Goal: Check status: Check status

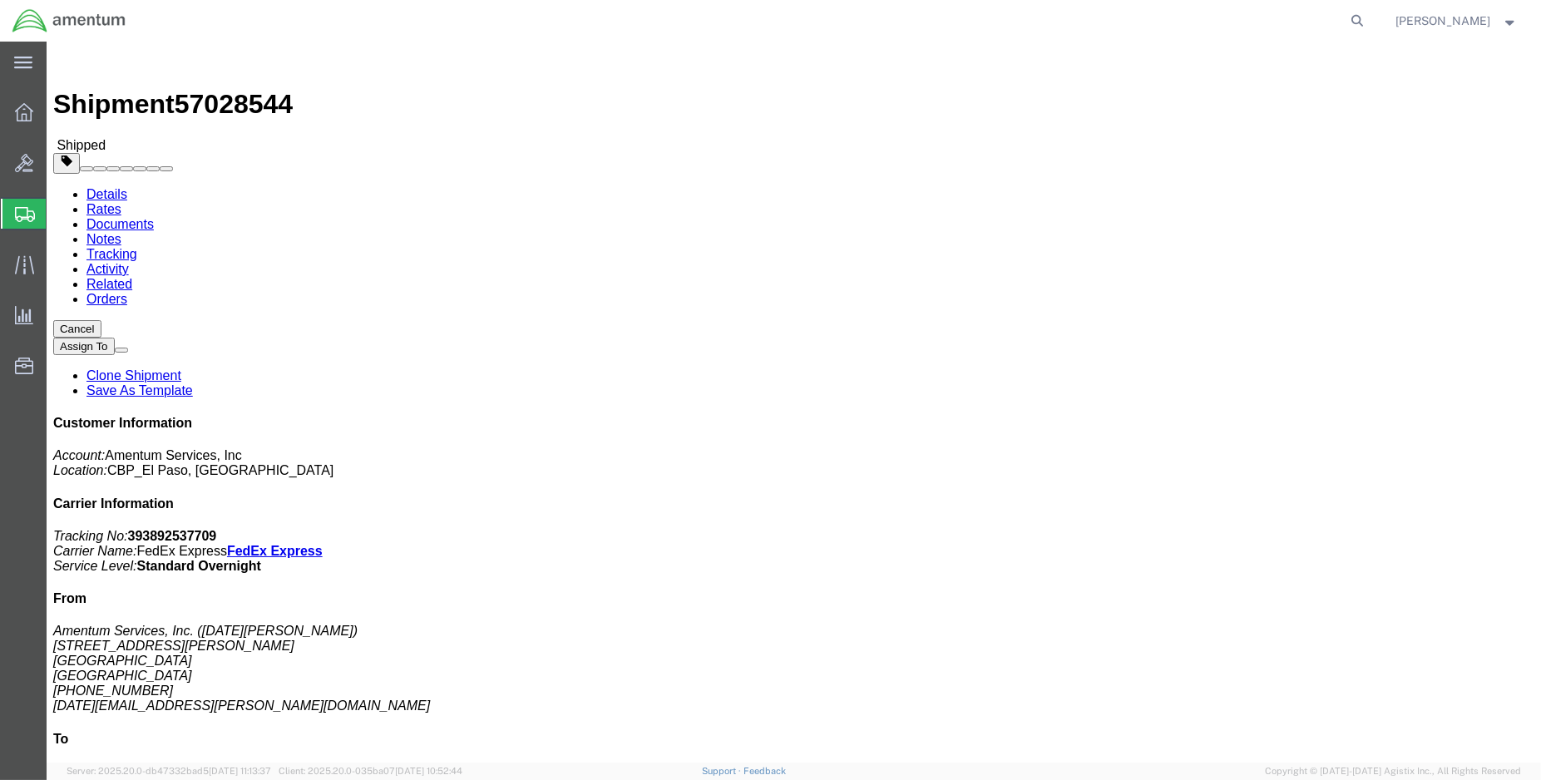
click at [32, 19] on img at bounding box center [69, 20] width 115 height 25
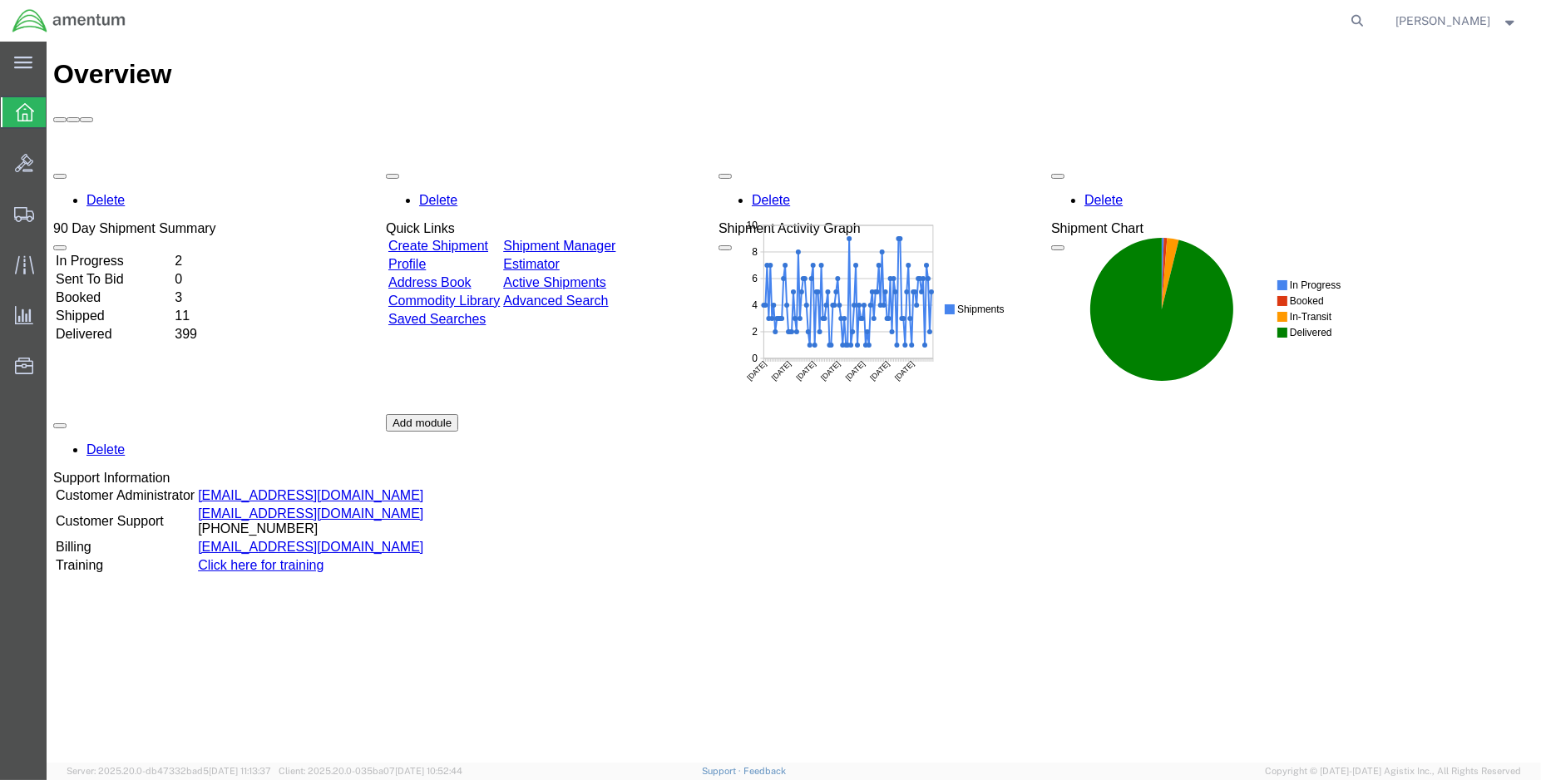
click at [134, 253] on td "In Progress" at bounding box center [113, 261] width 117 height 17
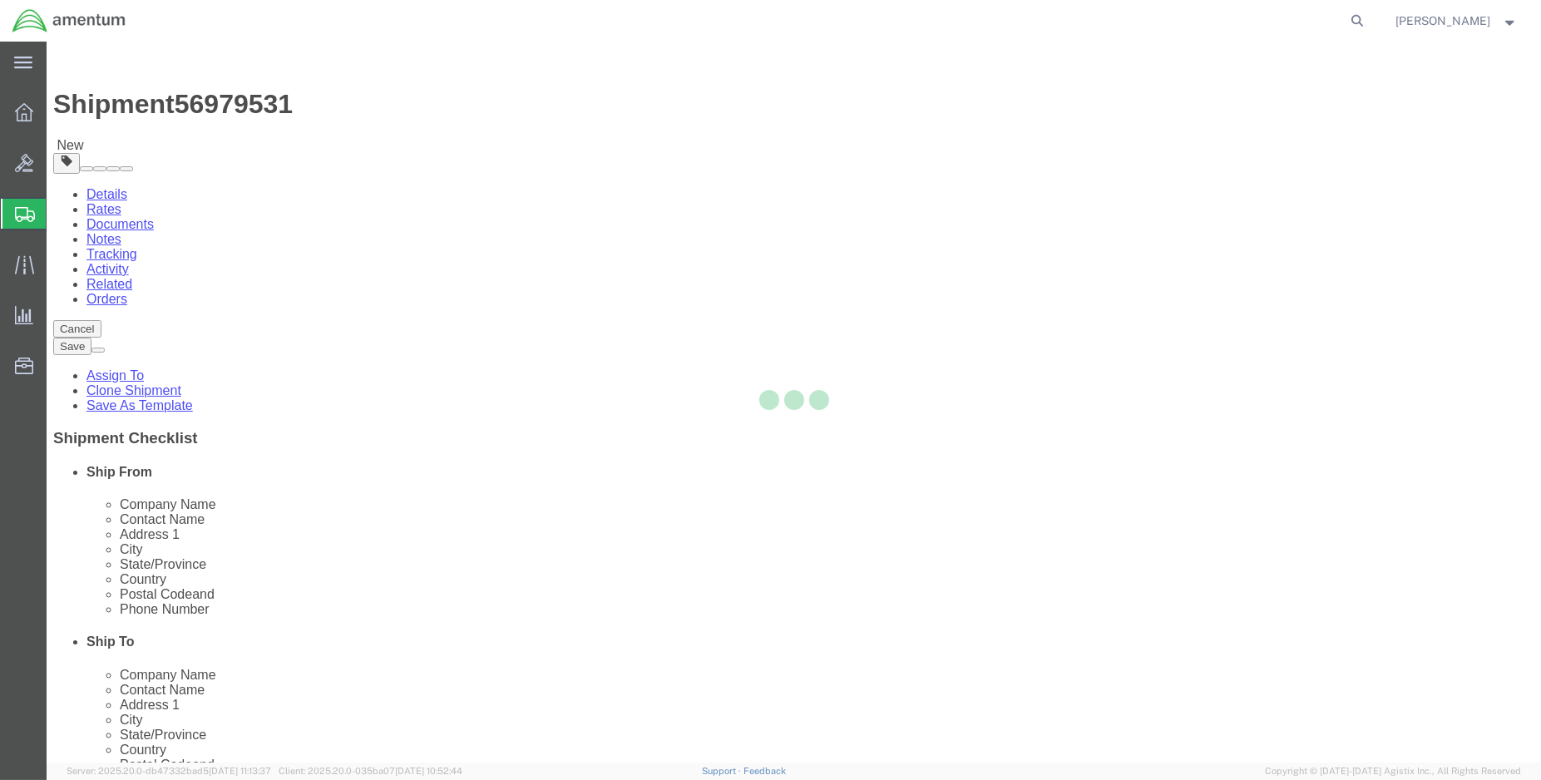
select select "49932"
select select "49930"
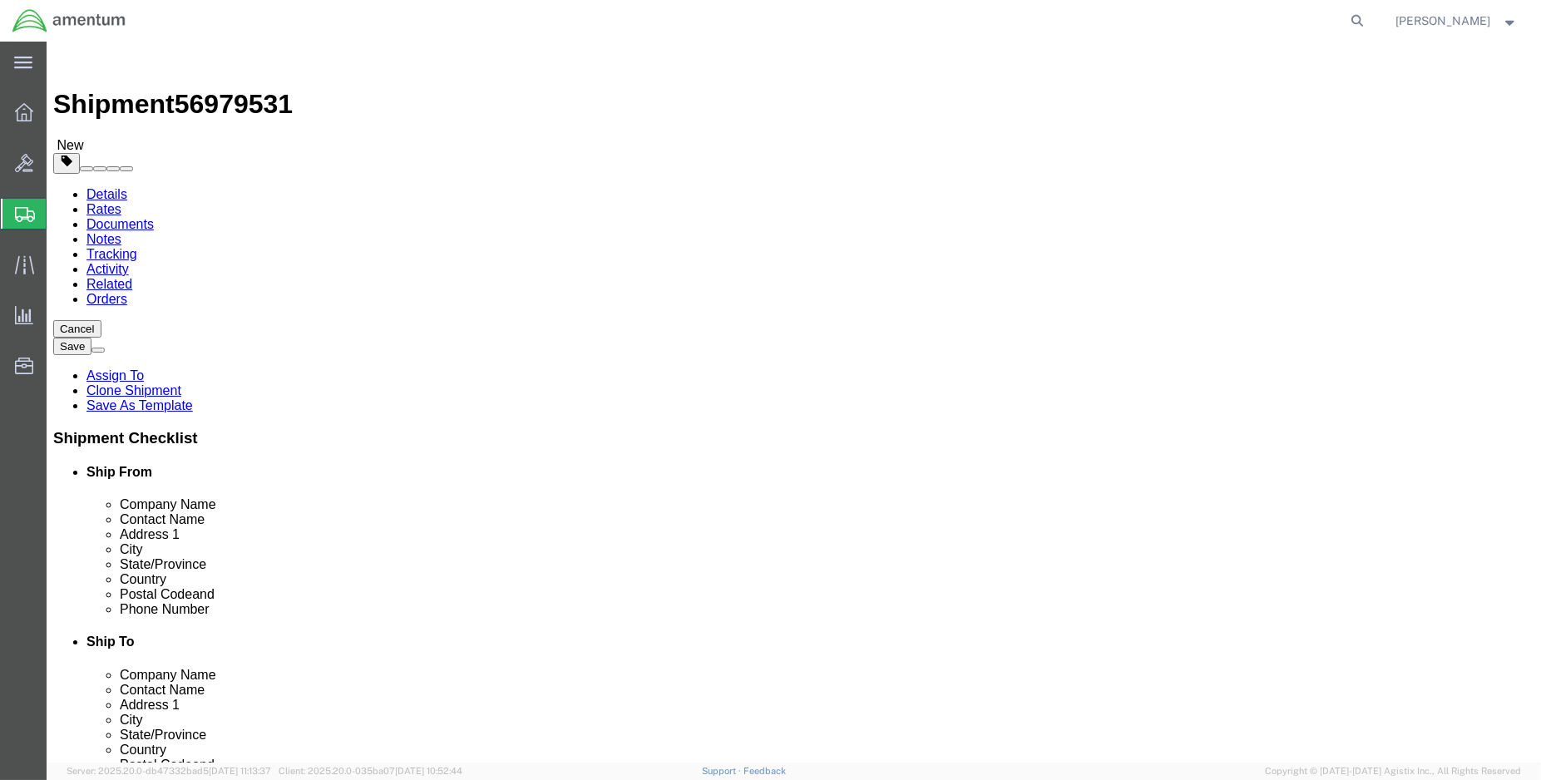
click link "Tracking"
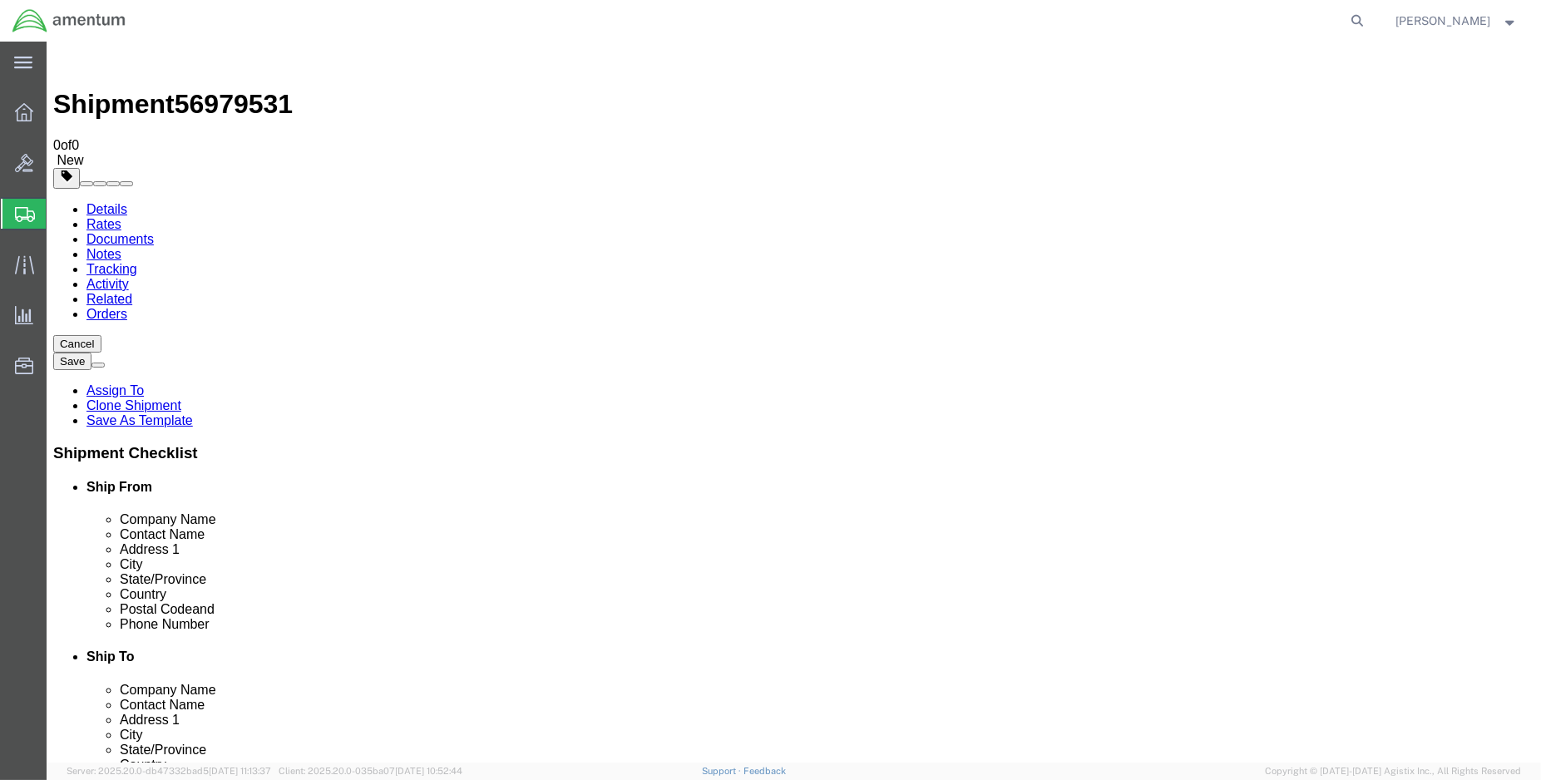
click at [50, 20] on img at bounding box center [69, 20] width 115 height 25
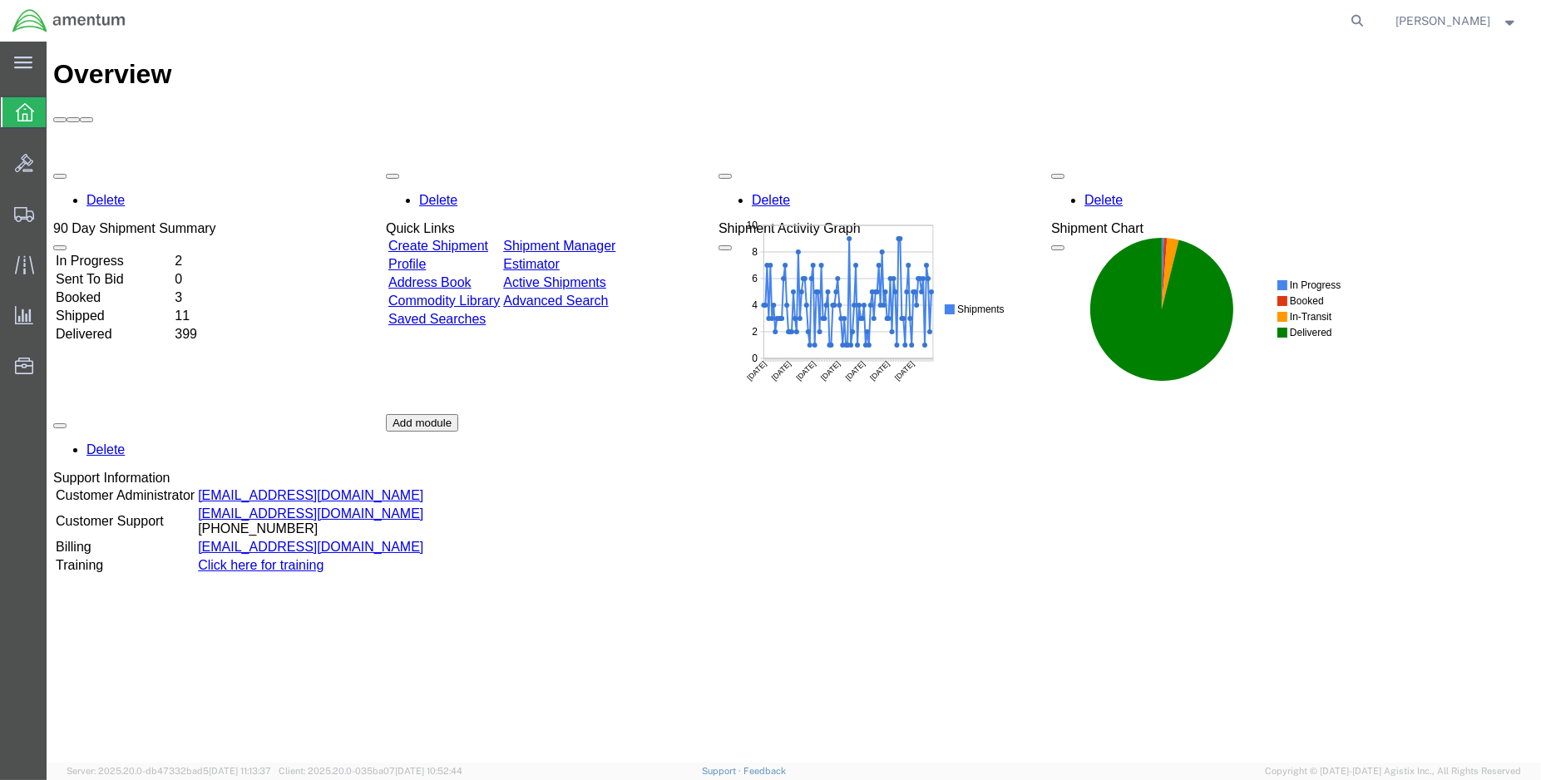
click at [121, 289] on td "Booked" at bounding box center [113, 297] width 117 height 17
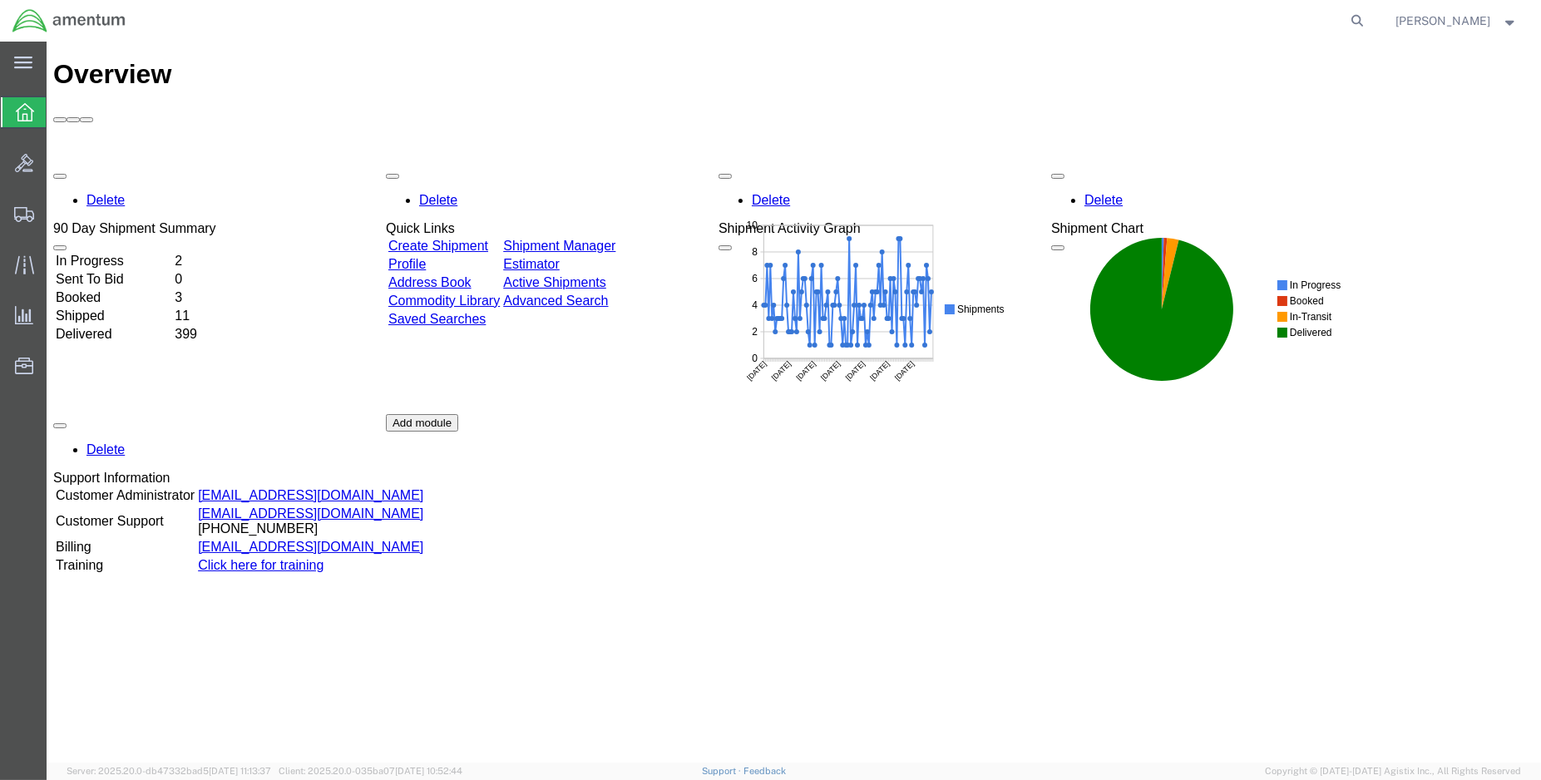
click at [95, 289] on td "Booked" at bounding box center [113, 297] width 117 height 17
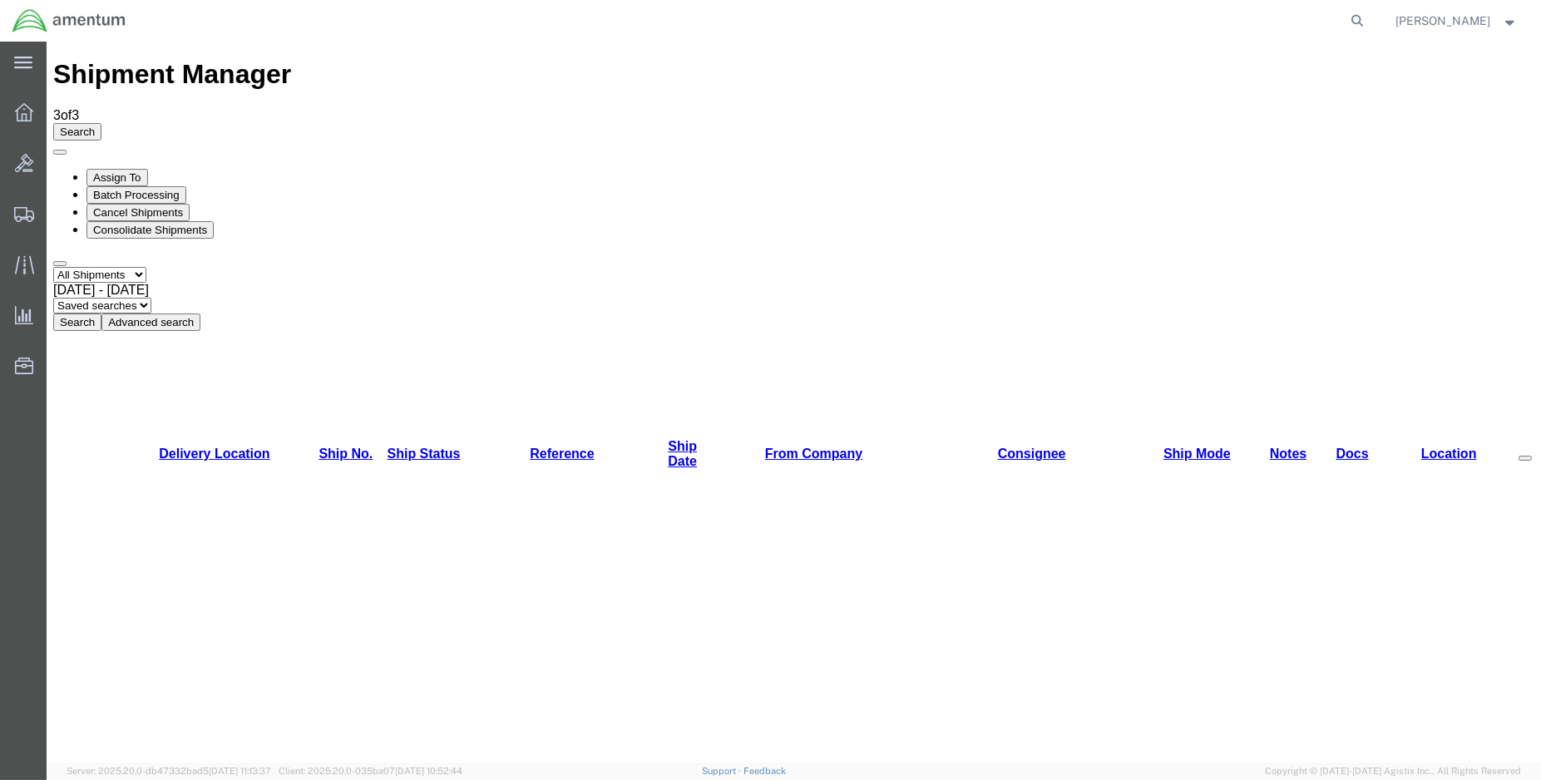
click at [23, 9] on img at bounding box center [69, 20] width 115 height 25
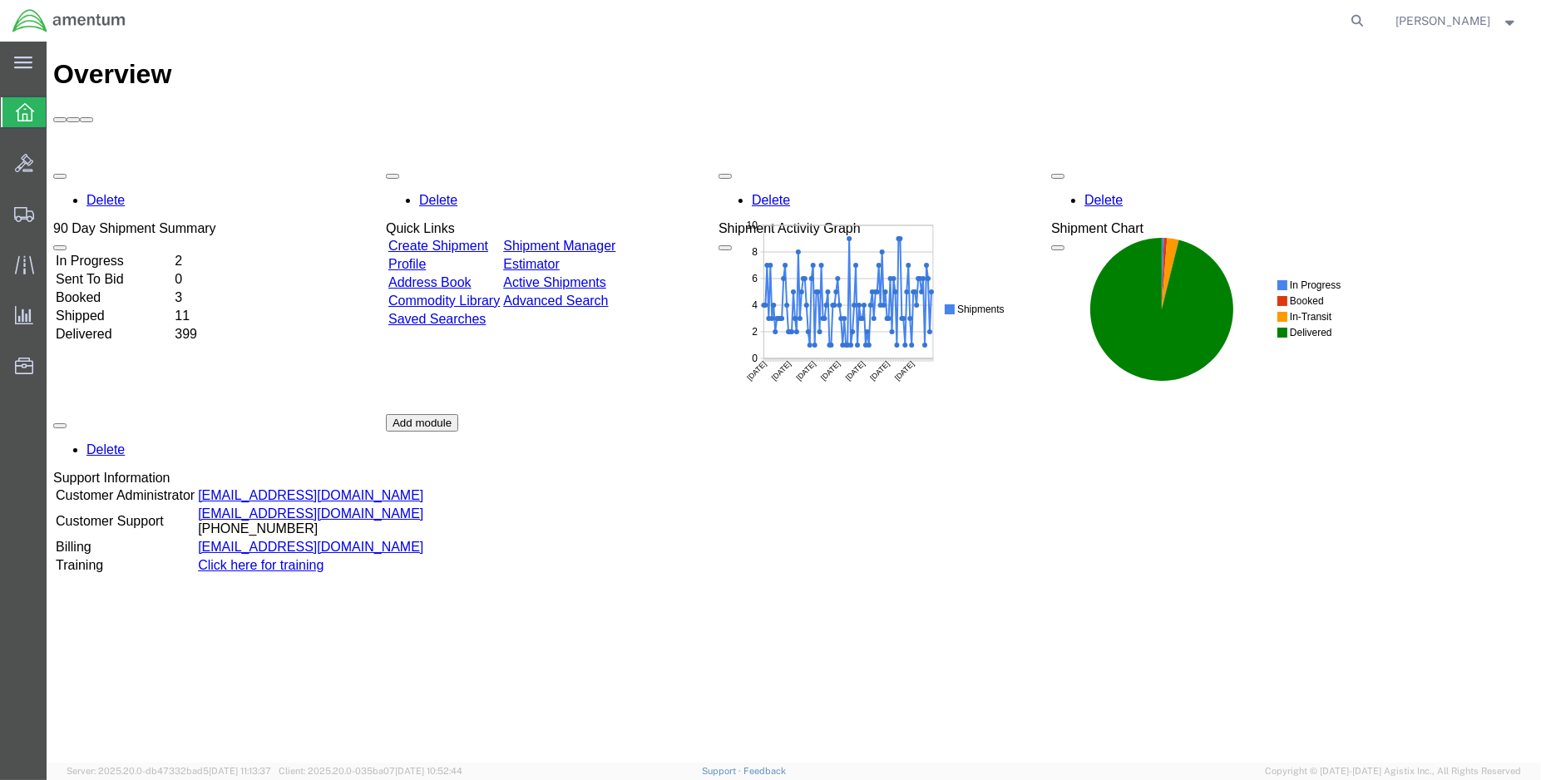
click at [116, 308] on td "Shipped" at bounding box center [113, 316] width 117 height 17
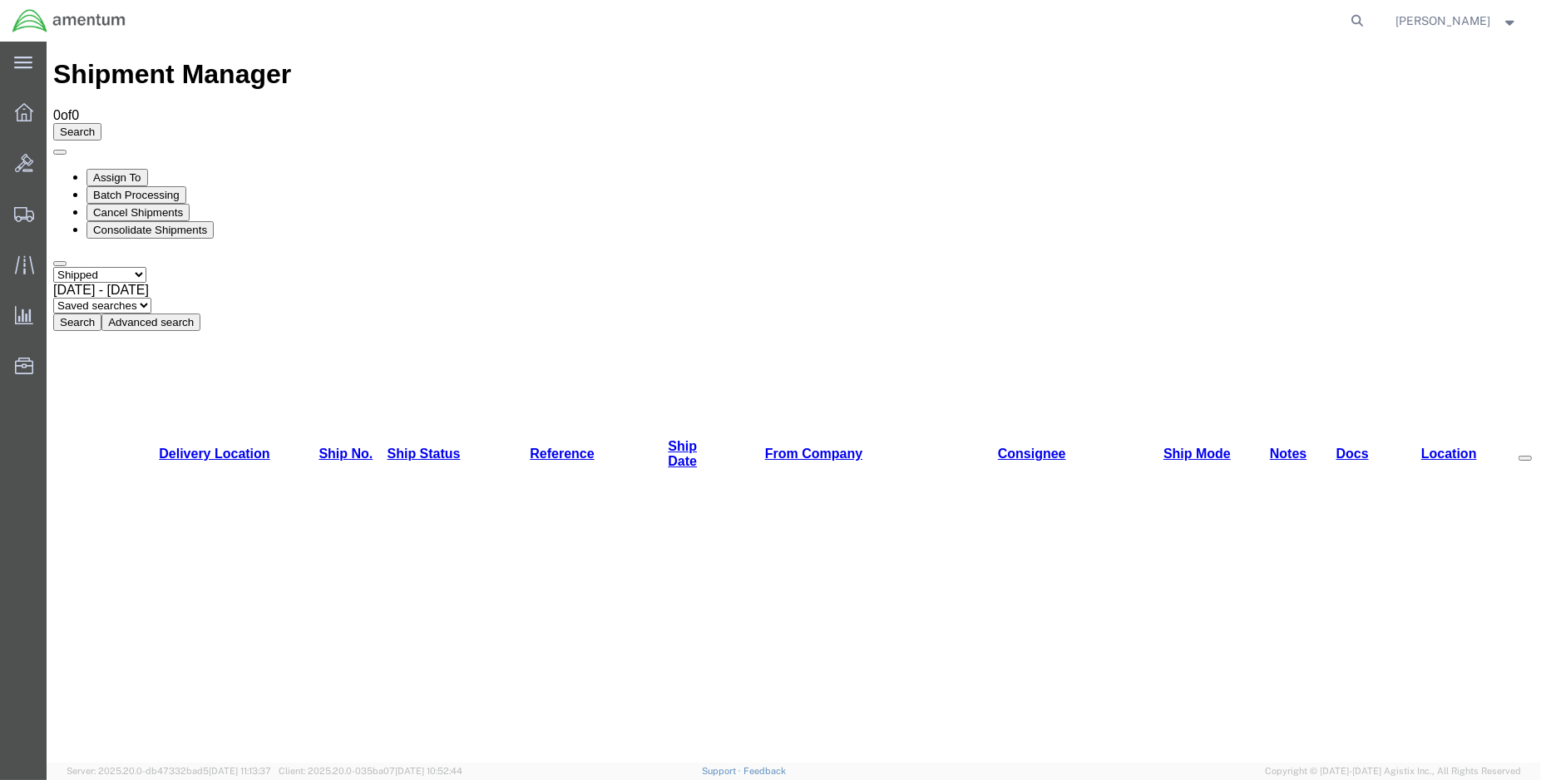
click at [101, 314] on button "Search" at bounding box center [77, 322] width 48 height 17
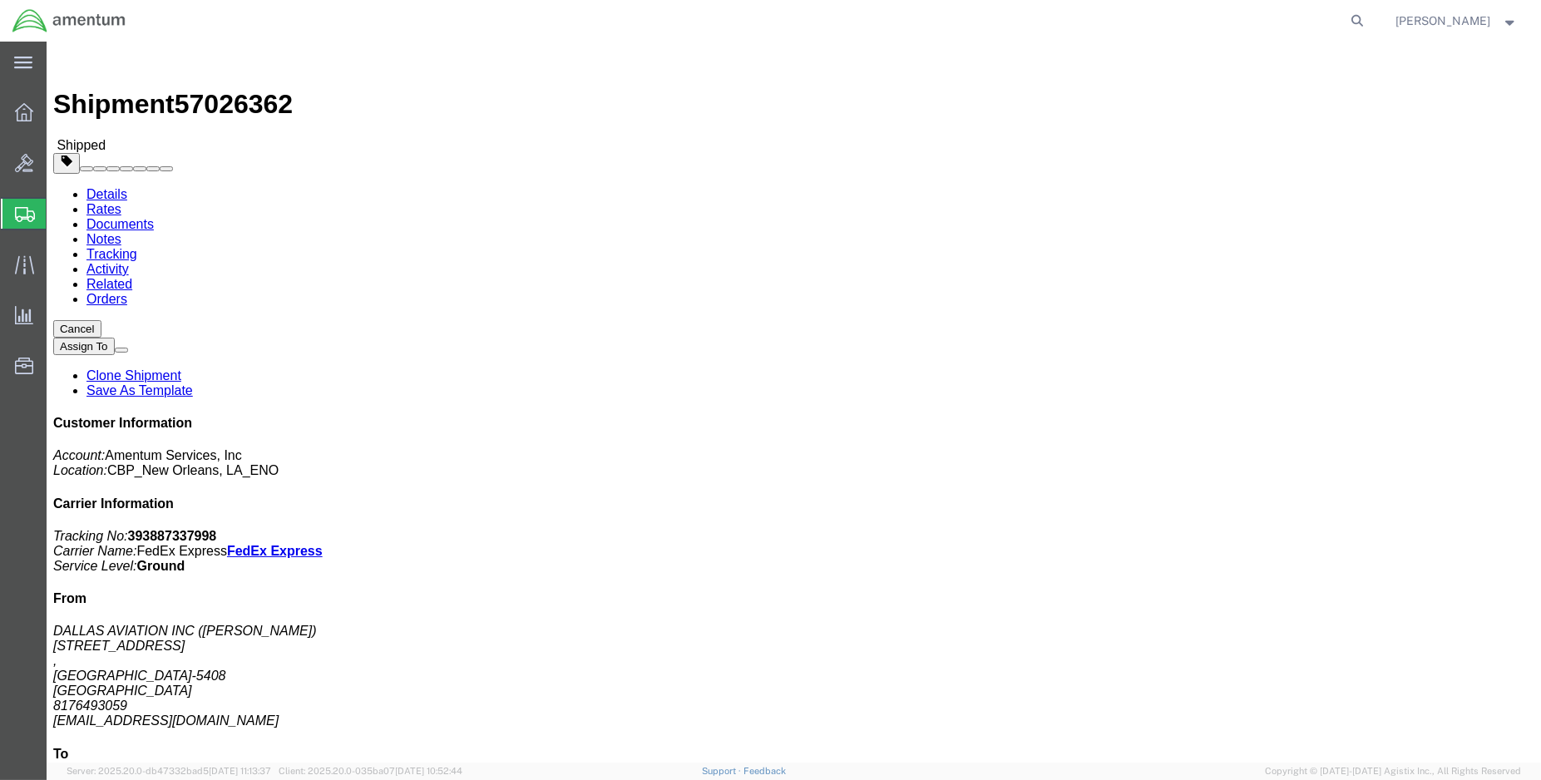
click link "Tracking"
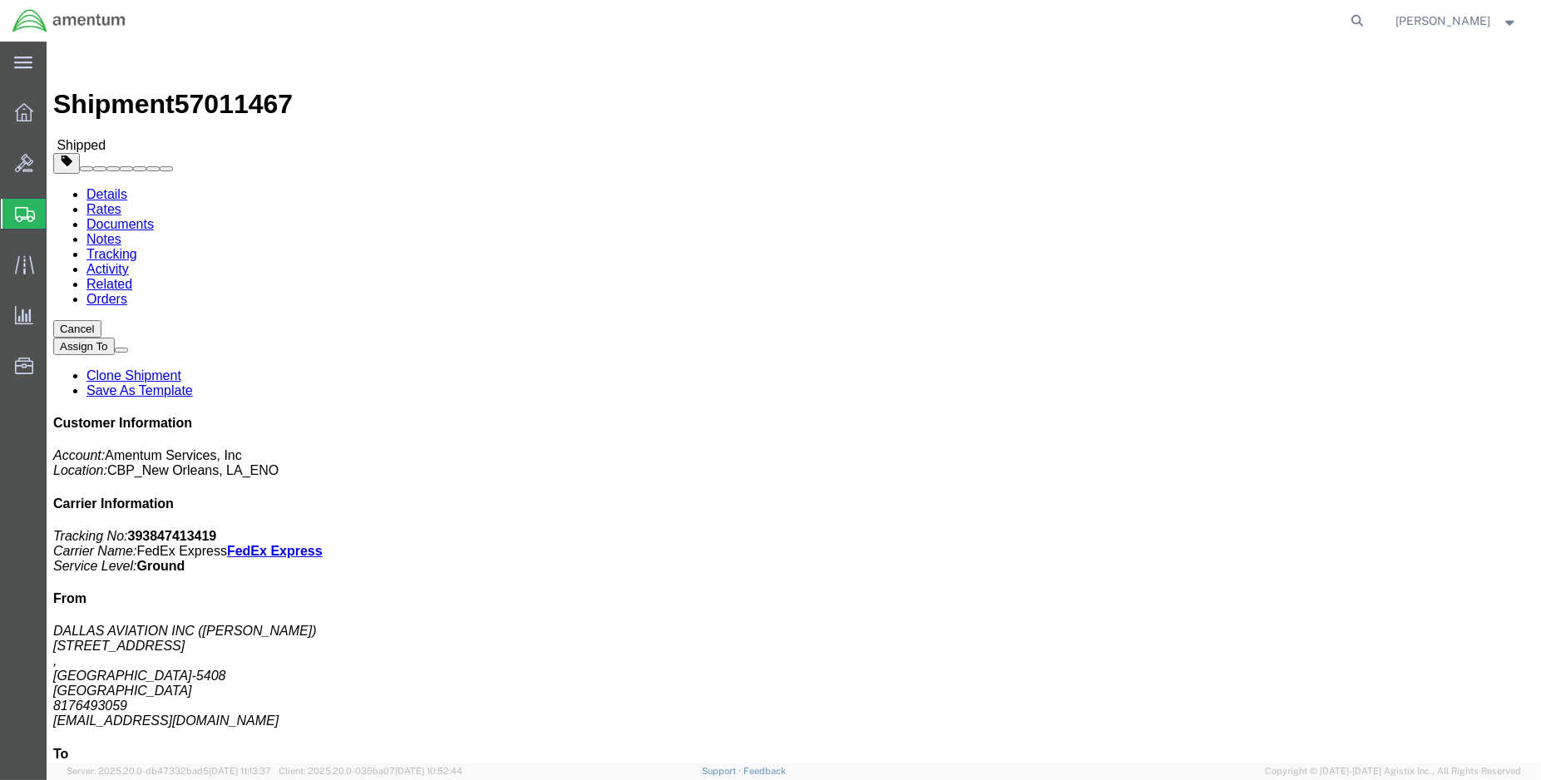
click link "Tracking"
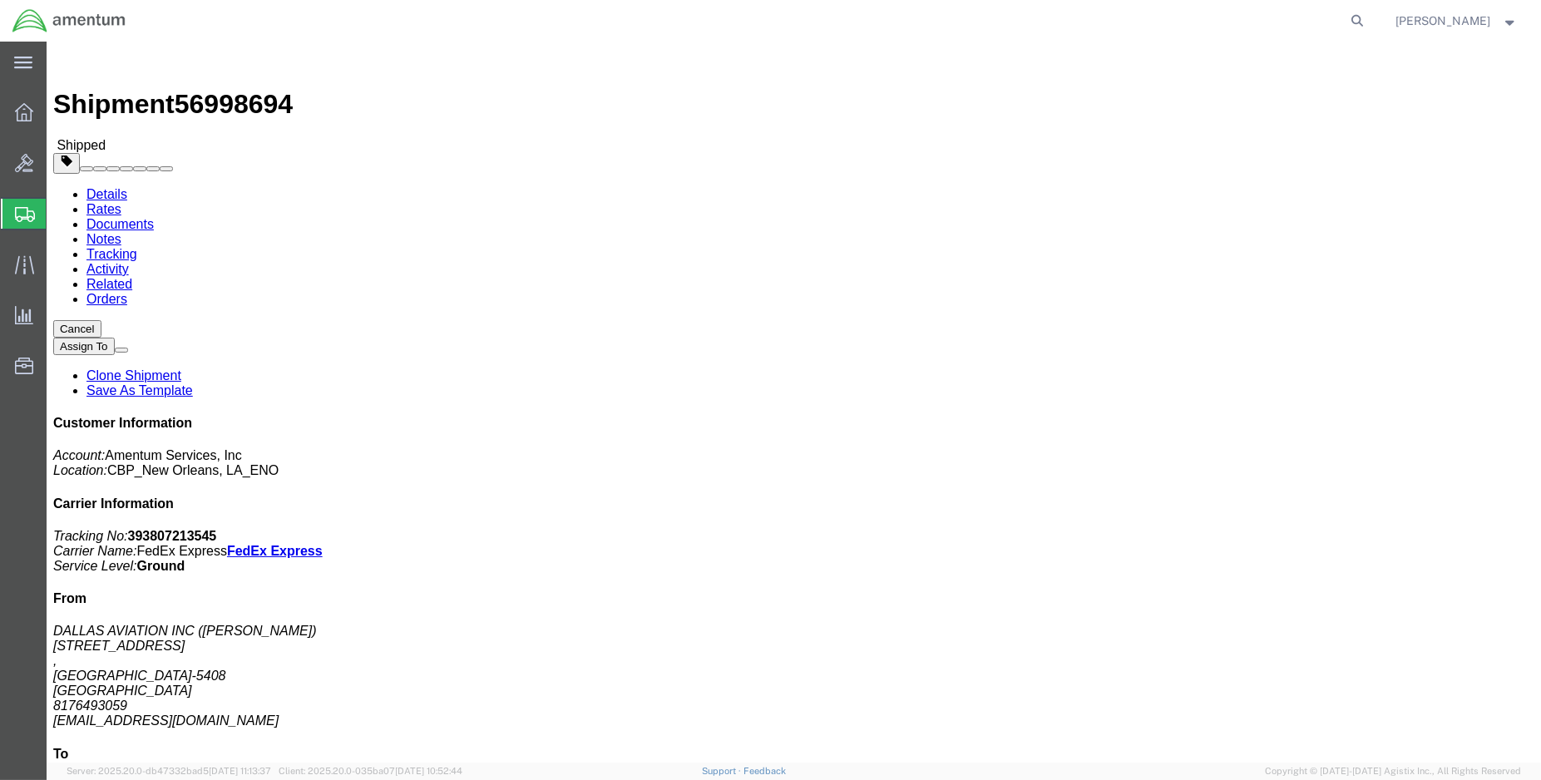
click link "Tracking"
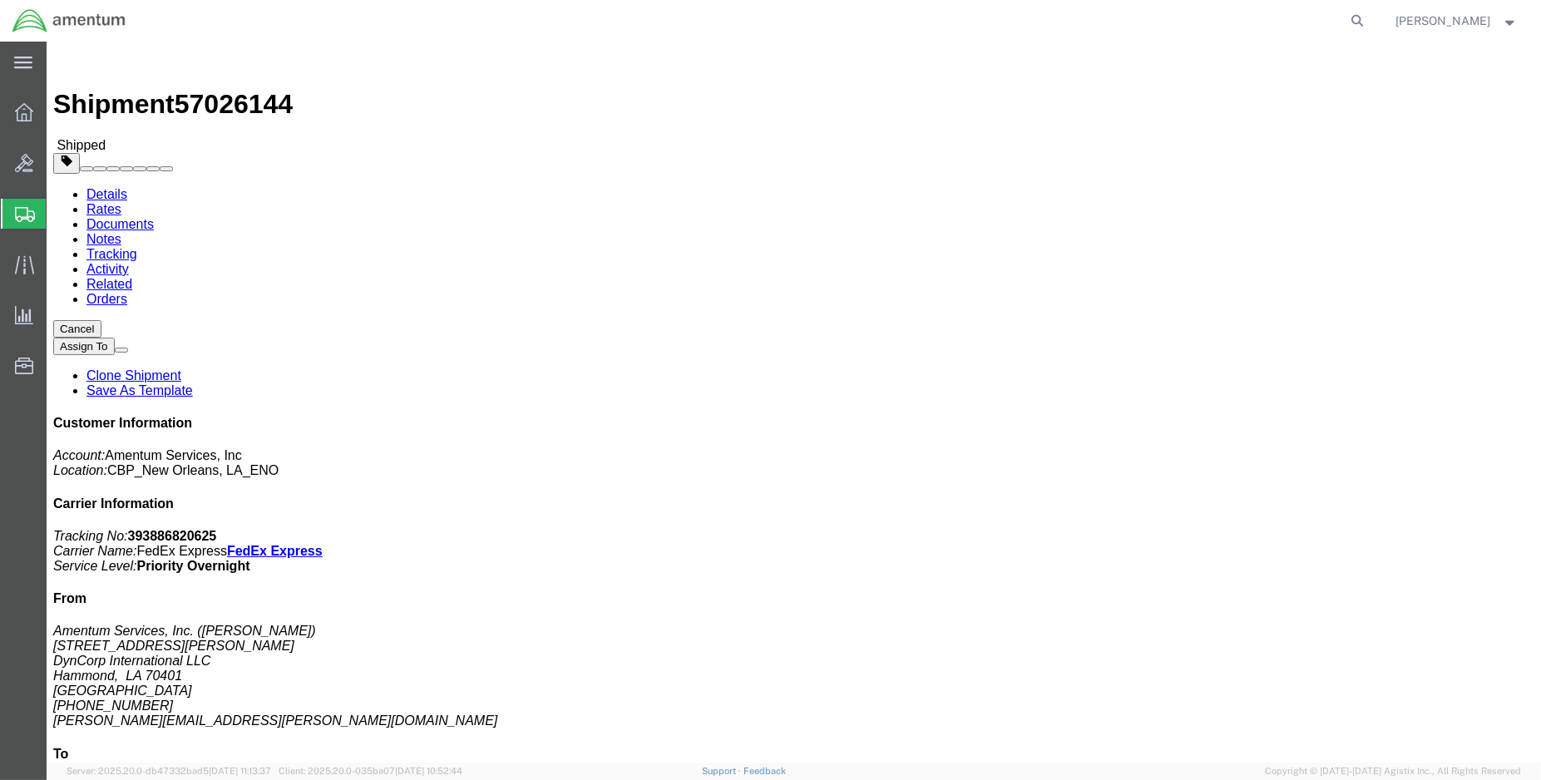
click link "Tracking"
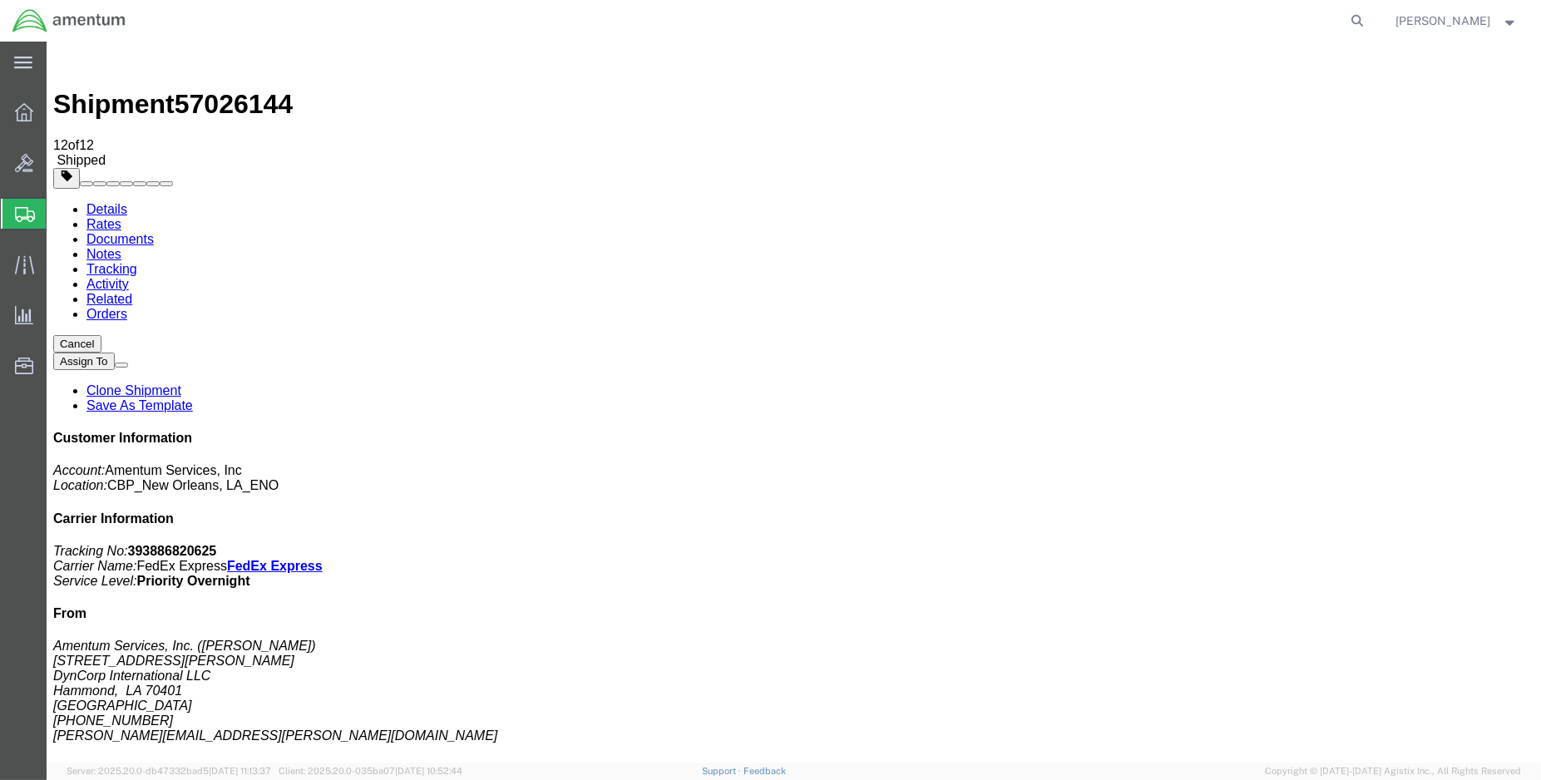
click at [17, 16] on img at bounding box center [69, 20] width 115 height 25
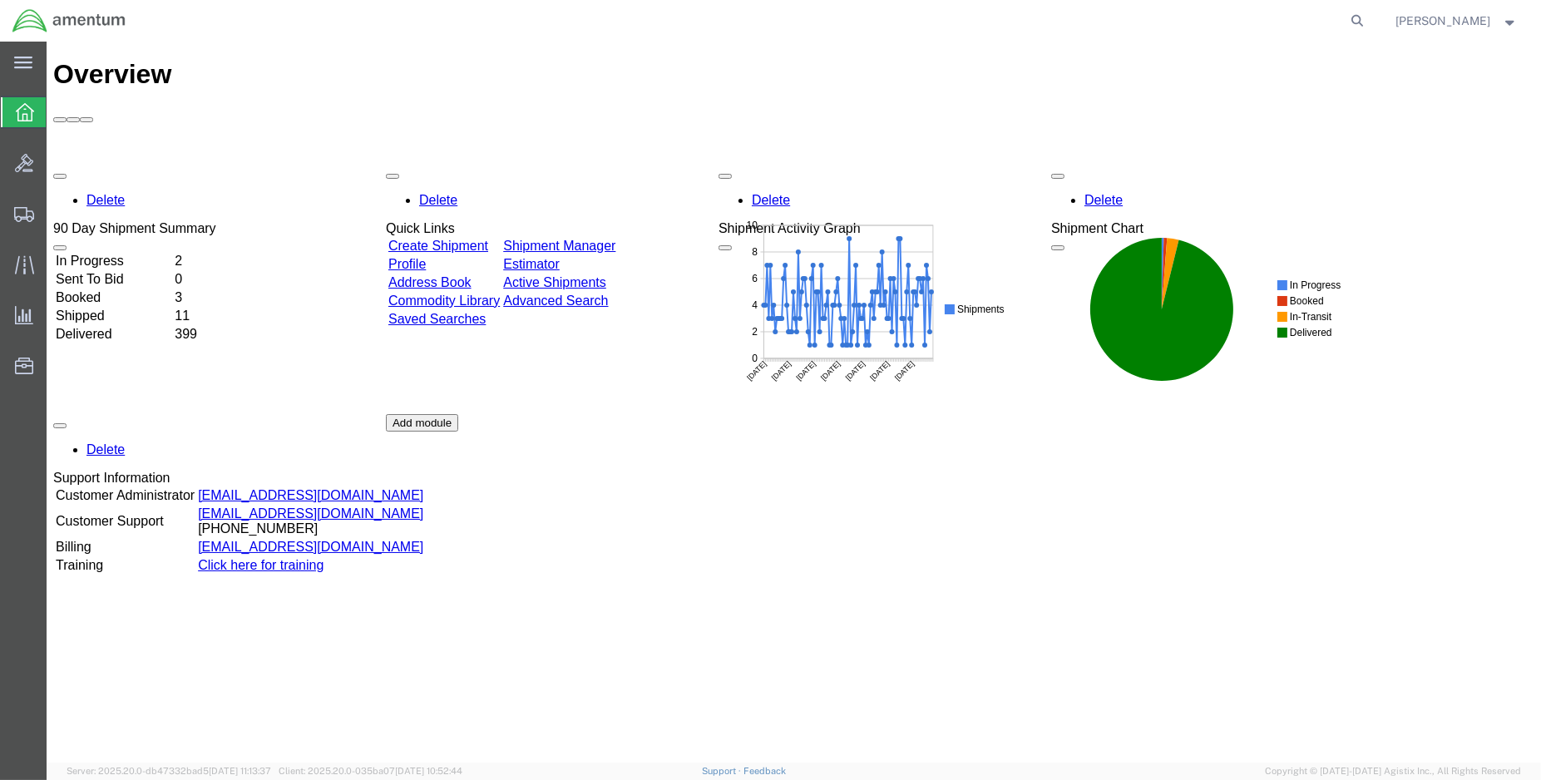
click at [99, 308] on td "Shipped" at bounding box center [113, 316] width 117 height 17
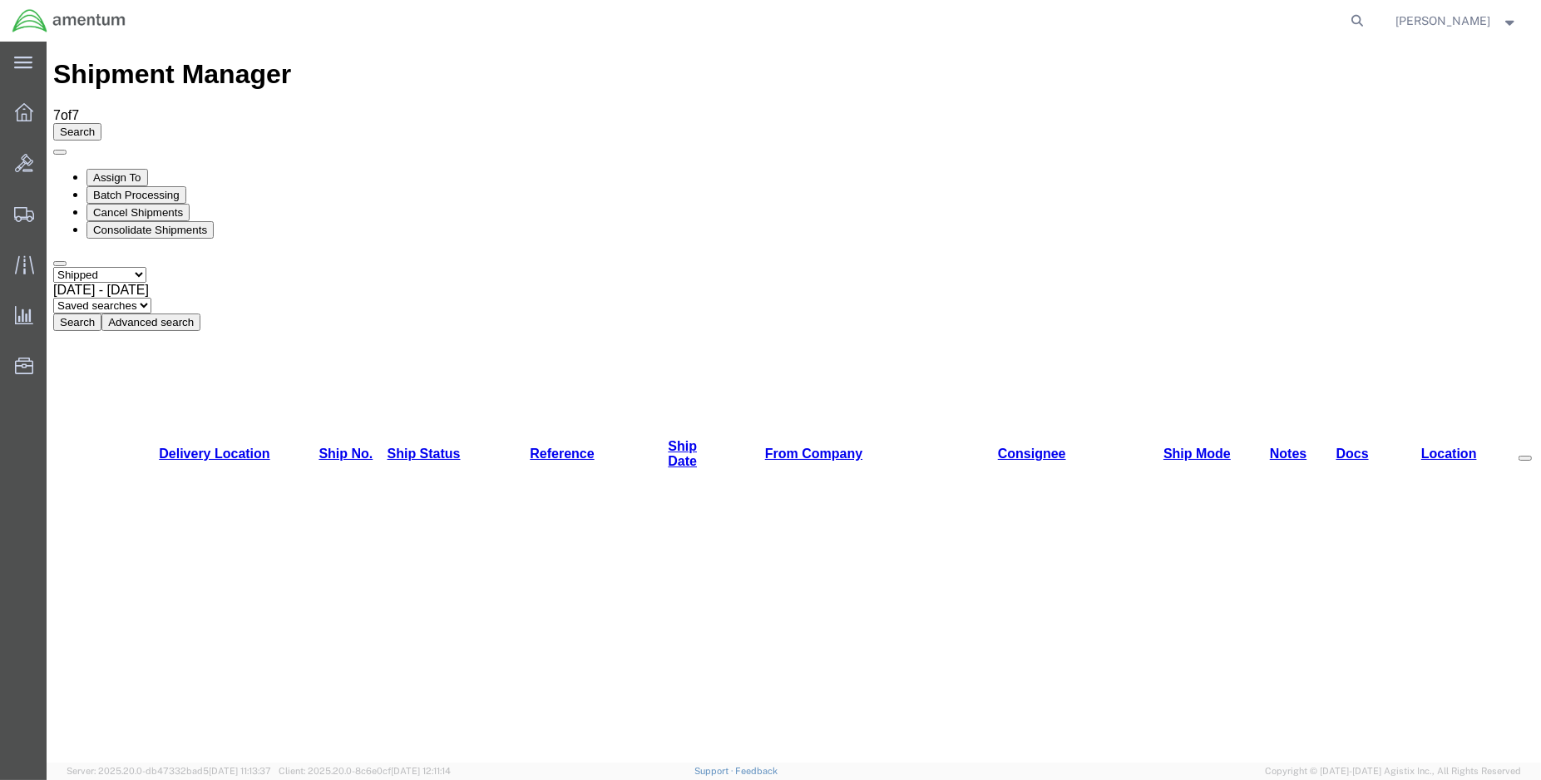
click at [21, 10] on img at bounding box center [69, 20] width 115 height 25
